Goal: Ask a question: Seek information or help from site administrators or community

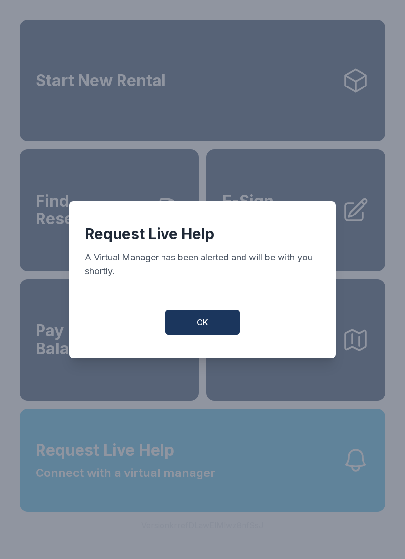
click at [206, 318] on button "OK" at bounding box center [202, 322] width 74 height 25
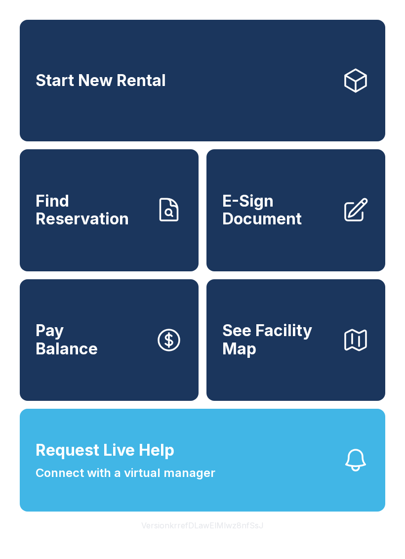
click at [202, 482] on span "Request Live Help Connect with a virtual manager" at bounding box center [126, 459] width 180 height 43
click at [185, 465] on span "Request Live Help Connect with a virtual manager" at bounding box center [126, 459] width 180 height 43
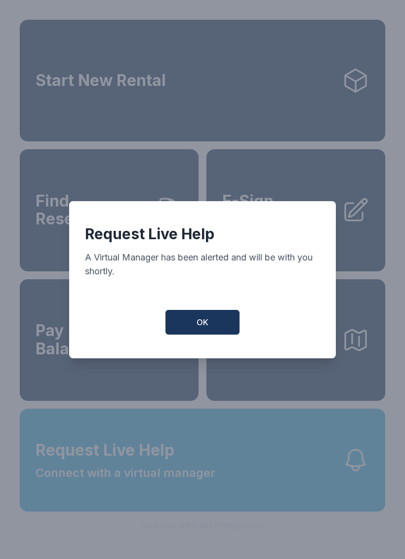
click at [206, 326] on span "OK" at bounding box center [203, 322] width 12 height 12
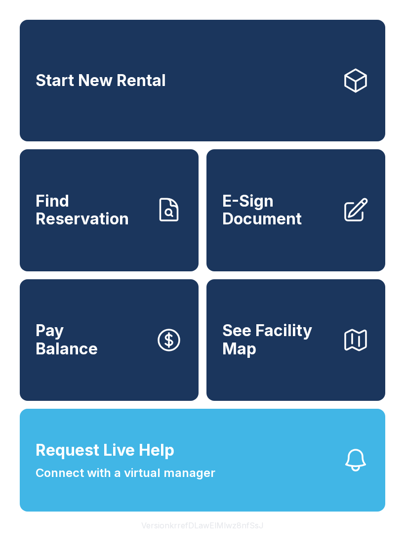
click at [270, 480] on button "Request Live Help Connect with a virtual manager" at bounding box center [203, 460] width 366 height 103
click at [258, 503] on button "Request Live Help Connect with a virtual manager" at bounding box center [203, 460] width 366 height 103
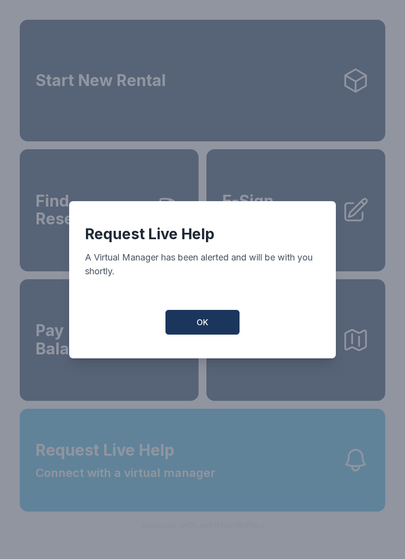
click at [181, 316] on button "OK" at bounding box center [202, 322] width 74 height 25
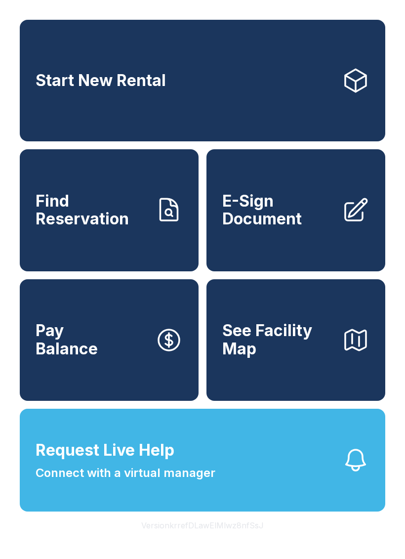
click at [112, 558] on div "Start New Rental Find Reservation E-Sign Document Pay Balance See Facility Map …" at bounding box center [202, 279] width 405 height 559
click at [132, 462] on span "Request Live Help" at bounding box center [105, 450] width 139 height 24
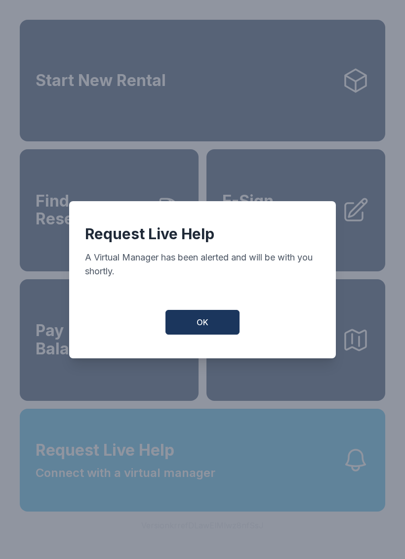
click at [207, 334] on button "OK" at bounding box center [202, 322] width 74 height 25
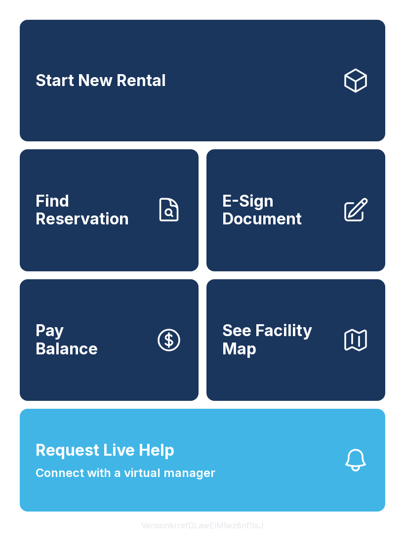
click at [221, 465] on button "Request Live Help Connect with a virtual manager" at bounding box center [203, 460] width 366 height 103
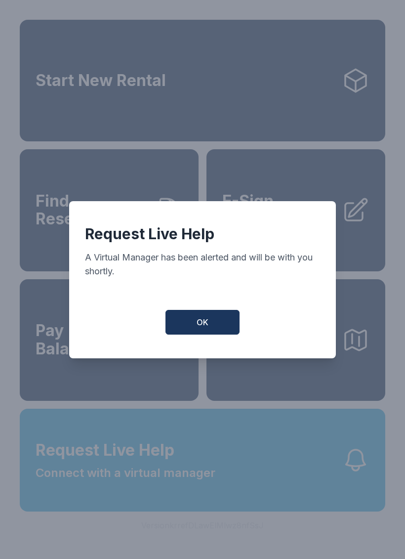
click at [203, 327] on span "OK" at bounding box center [203, 322] width 12 height 12
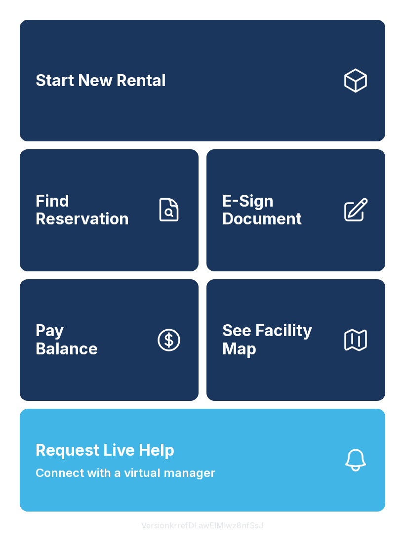
click at [219, 481] on button "Request Live Help Connect with a virtual manager" at bounding box center [203, 460] width 366 height 103
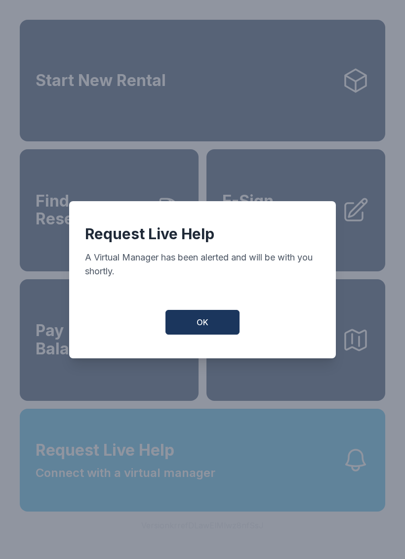
click at [209, 321] on button "OK" at bounding box center [202, 322] width 74 height 25
